Goal: Find specific page/section: Find specific page/section

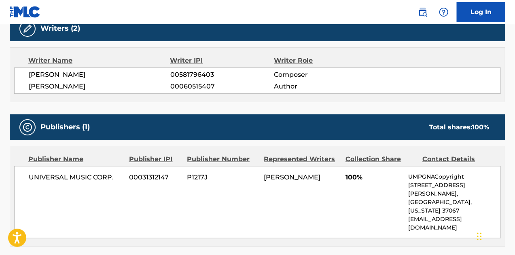
click at [420, 13] on img at bounding box center [423, 12] width 10 height 10
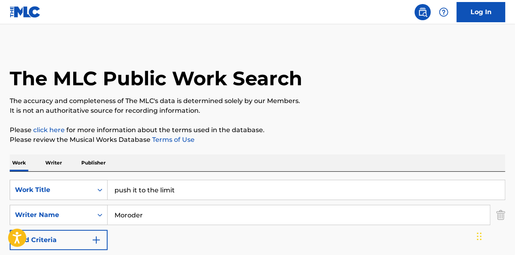
drag, startPoint x: 124, startPoint y: 177, endPoint x: 3, endPoint y: 217, distance: 127.3
click at [66, 186] on div "SearchWithCriteria3adc4910-22b2-427a-a216-1d321a57f645 Work Title push it to th…" at bounding box center [257, 190] width 495 height 20
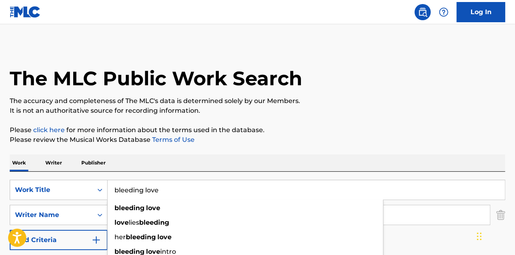
type input "bleeding love"
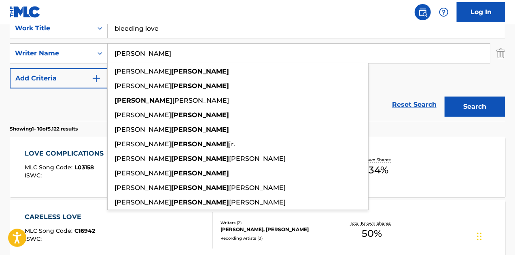
scroll to position [283, 0]
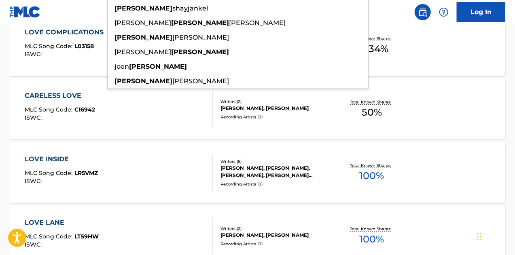
click at [420, 13] on img at bounding box center [423, 12] width 10 height 10
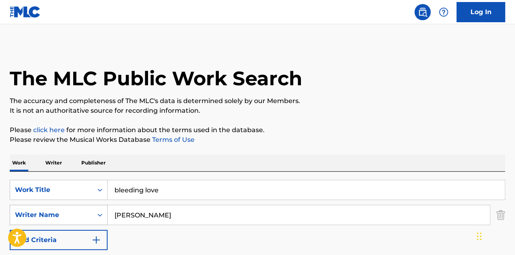
drag, startPoint x: 160, startPoint y: 218, endPoint x: 81, endPoint y: 218, distance: 78.8
click at [82, 217] on div "SearchWithCriteriaf3e48892-9a0b-46f6-9053-13144c8a539c Writer Name [PERSON_NAME]" at bounding box center [257, 215] width 495 height 20
type input "[PERSON_NAME]"
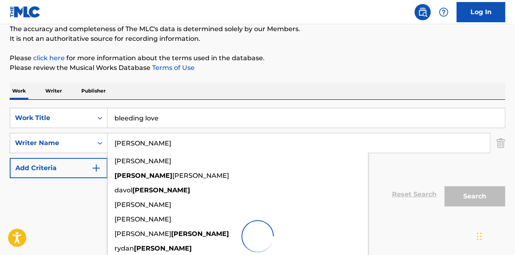
scroll to position [122, 0]
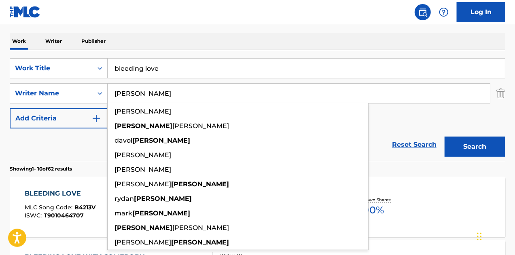
click at [79, 150] on div "Reset Search Search" at bounding box center [257, 145] width 495 height 32
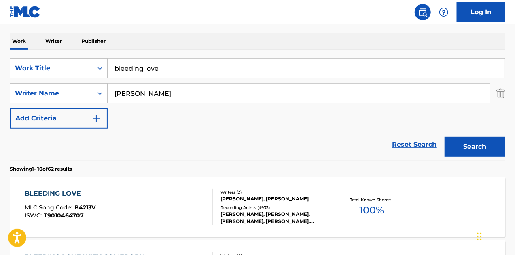
click at [146, 200] on div "BLEEDING LOVE MLC Song Code : B4213V ISWC : T9010464707" at bounding box center [119, 207] width 188 height 36
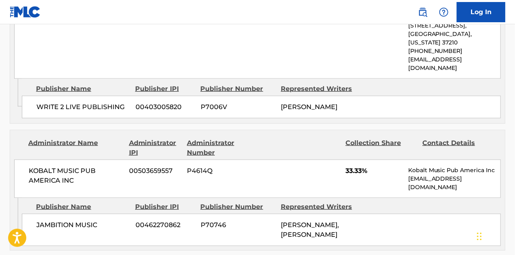
scroll to position [606, 0]
